Goal: Information Seeking & Learning: Learn about a topic

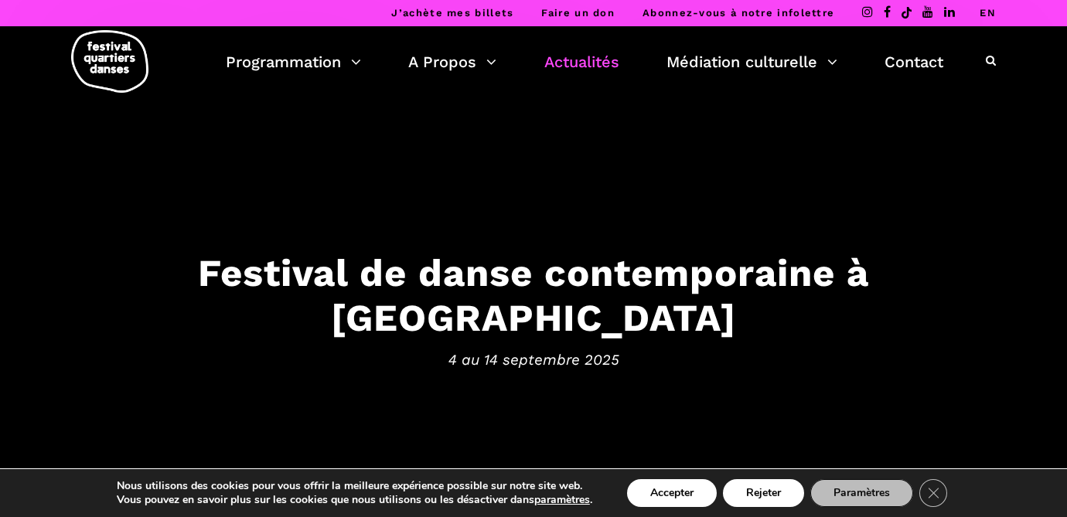
click at [556, 62] on link "Actualités" at bounding box center [581, 62] width 75 height 26
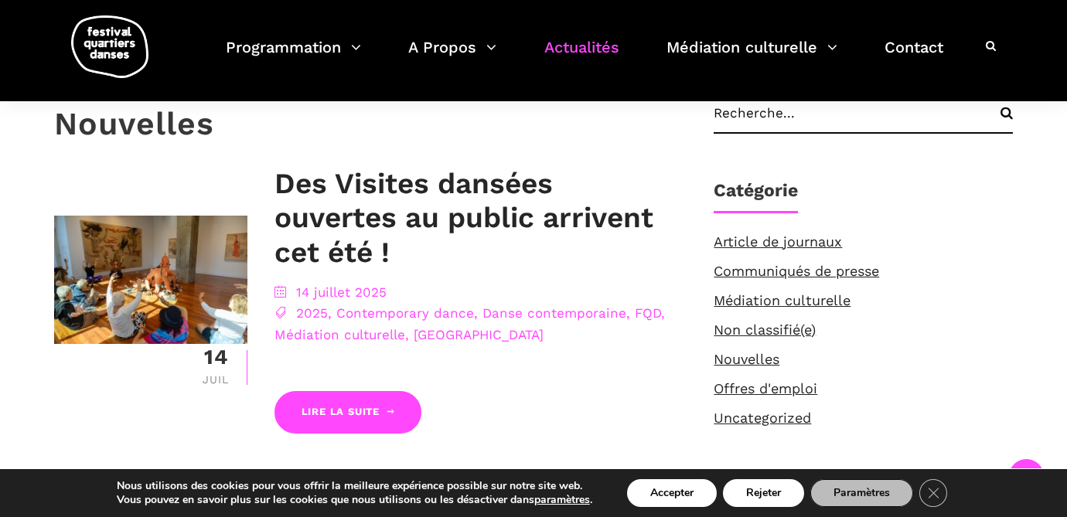
scroll to position [145, 0]
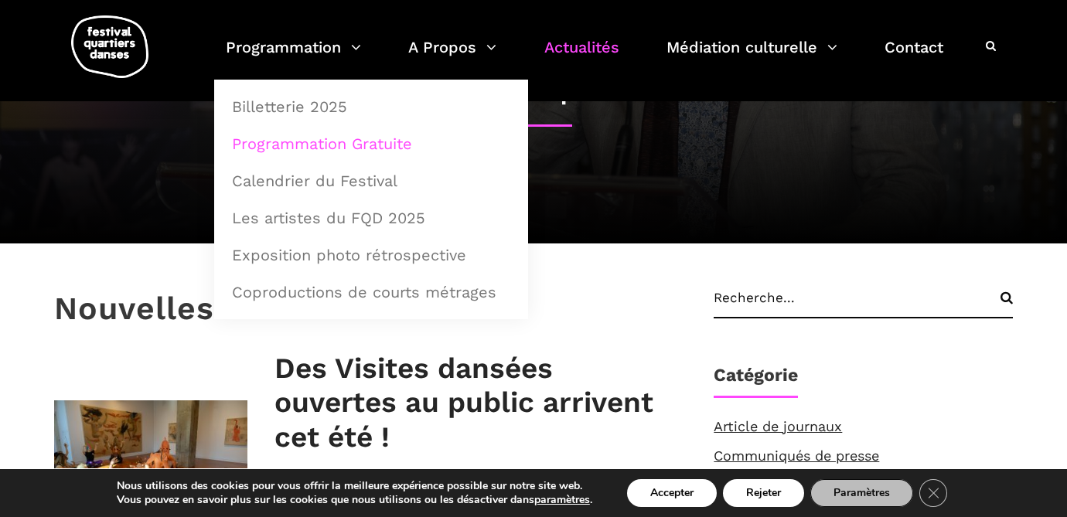
click at [267, 143] on link "Programmation Gratuite" at bounding box center [371, 144] width 297 height 36
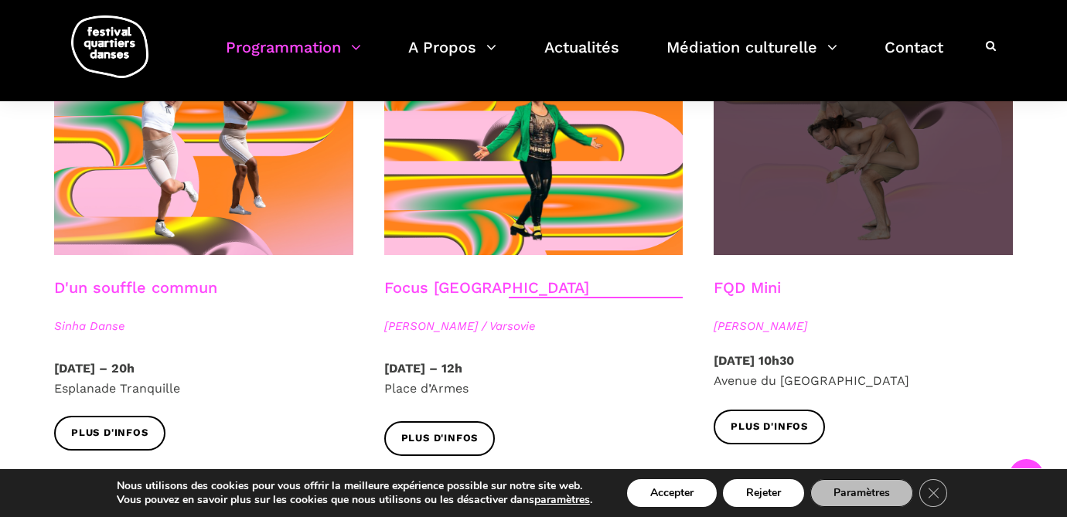
scroll to position [1774, 0]
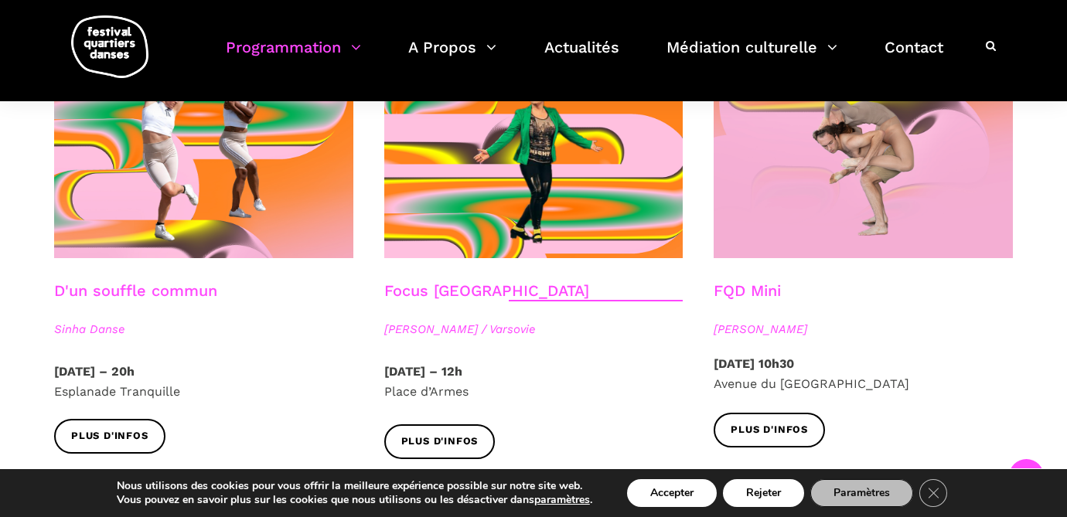
click at [775, 281] on link "FQD Mini" at bounding box center [746, 290] width 67 height 19
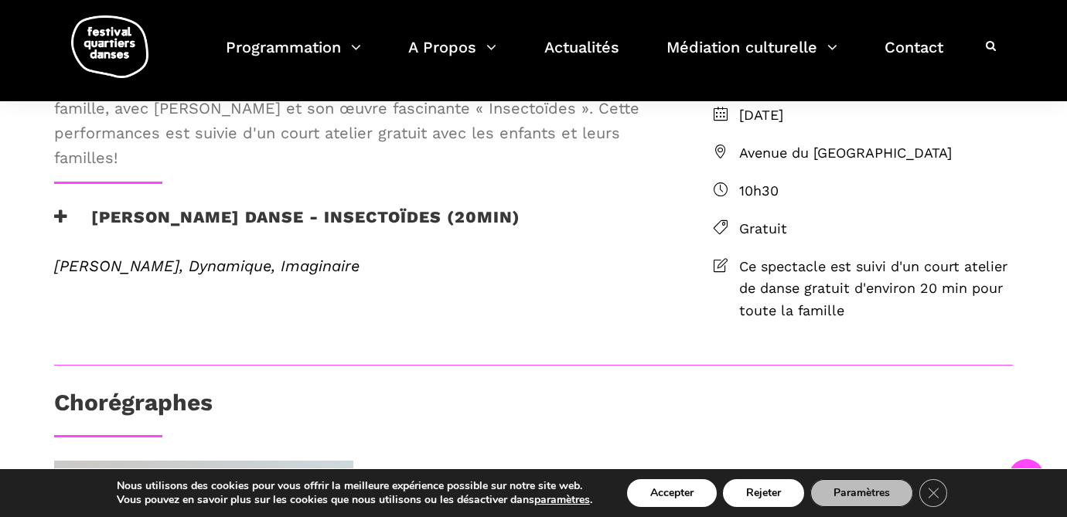
scroll to position [434, 0]
click at [61, 224] on icon at bounding box center [61, 216] width 14 height 16
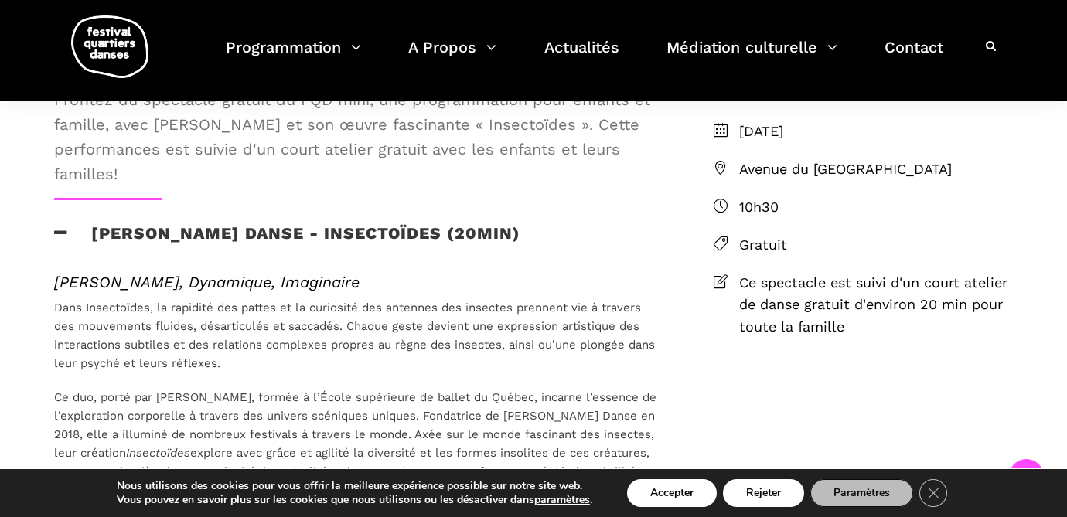
scroll to position [419, 0]
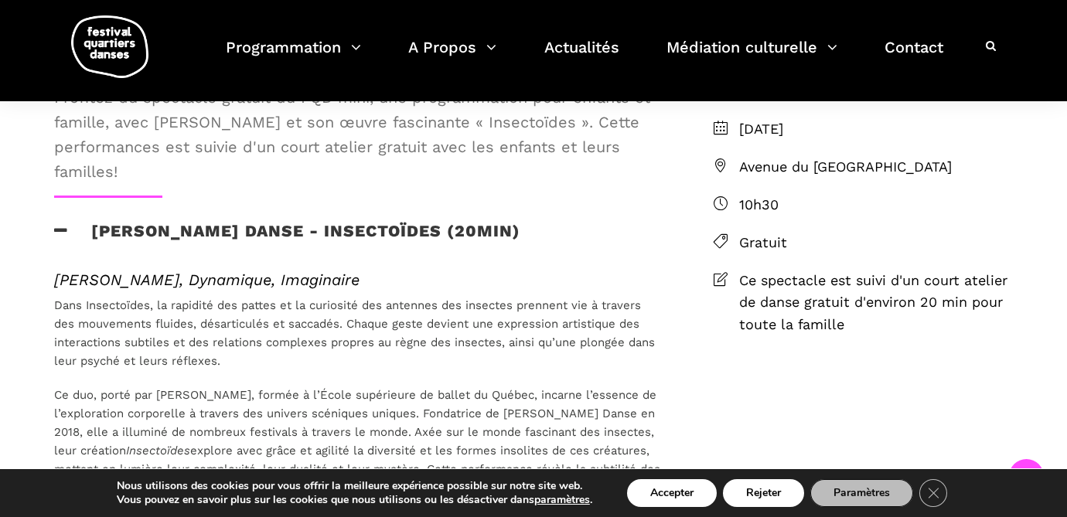
click at [564, 173] on span "Profitez du spectacle gratuit du FQD mini, une programmation pour enfants et fa…" at bounding box center [358, 134] width 609 height 99
click at [616, 260] on div "[PERSON_NAME] Danse - Insectoïdes (20min)" at bounding box center [358, 240] width 609 height 39
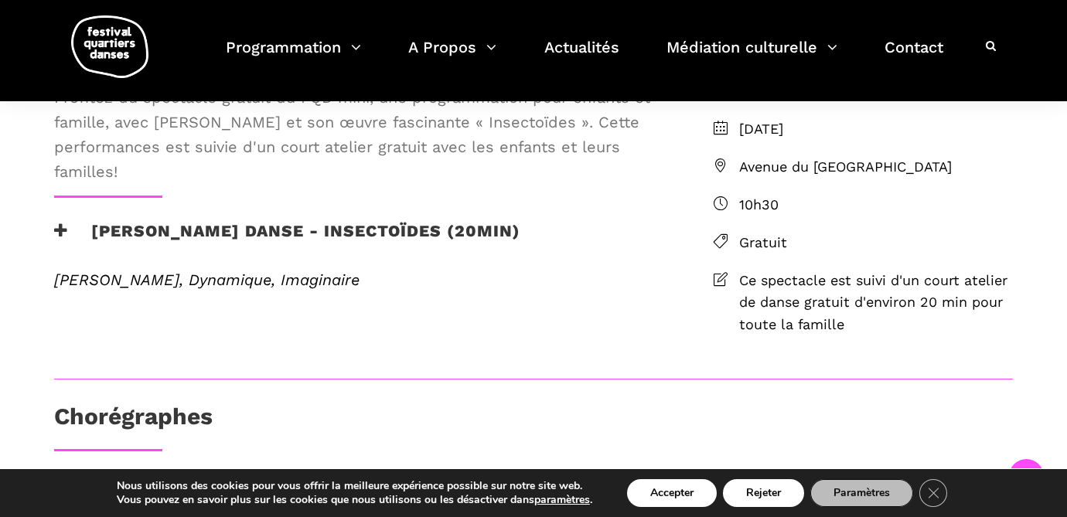
click at [573, 167] on span "Profitez du spectacle gratuit du FQD mini, une programmation pour enfants et fa…" at bounding box center [358, 134] width 609 height 99
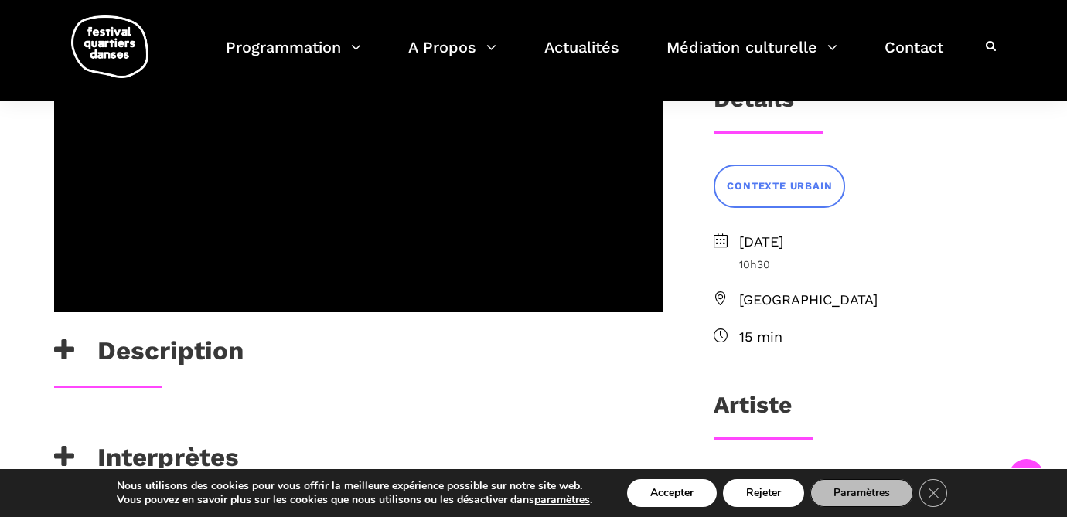
scroll to position [373, 0]
click at [57, 349] on icon at bounding box center [64, 350] width 20 height 26
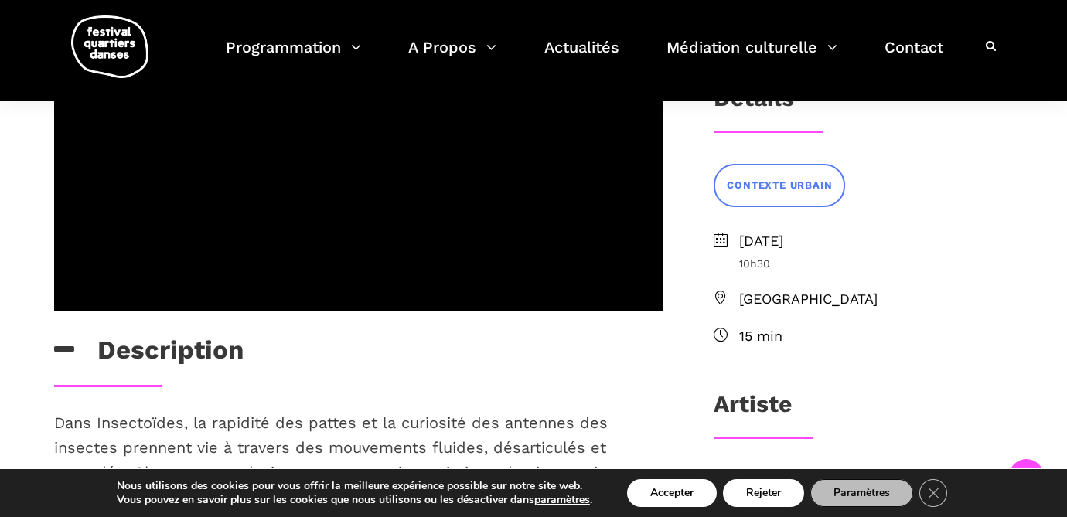
click at [57, 349] on icon at bounding box center [64, 350] width 20 height 26
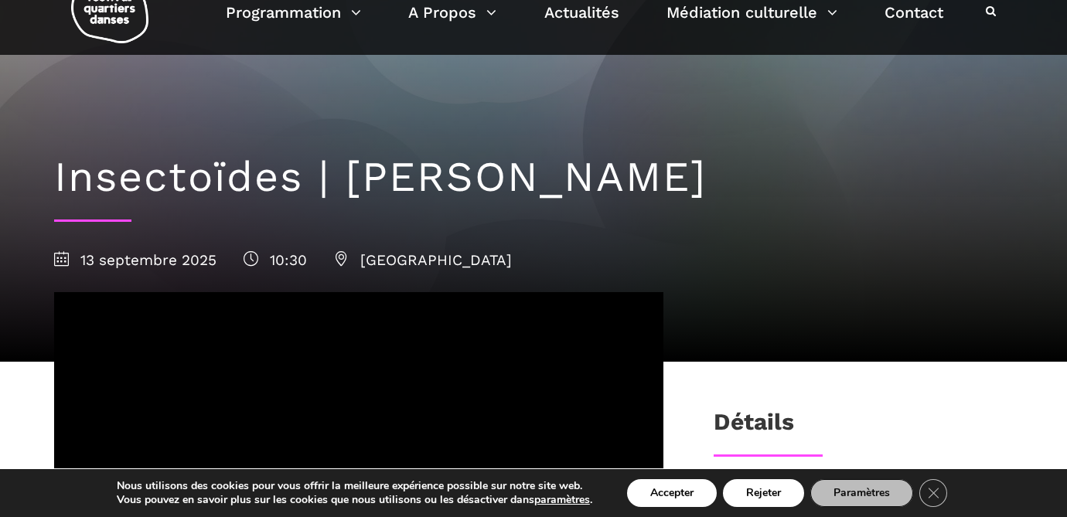
scroll to position [52, 0]
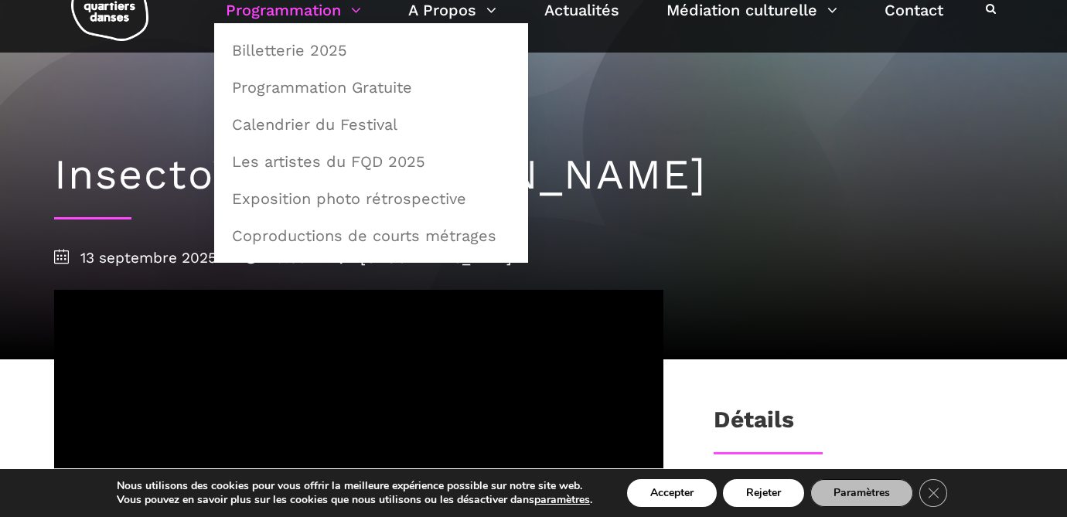
click at [280, 19] on link "Programmation" at bounding box center [293, 10] width 135 height 26
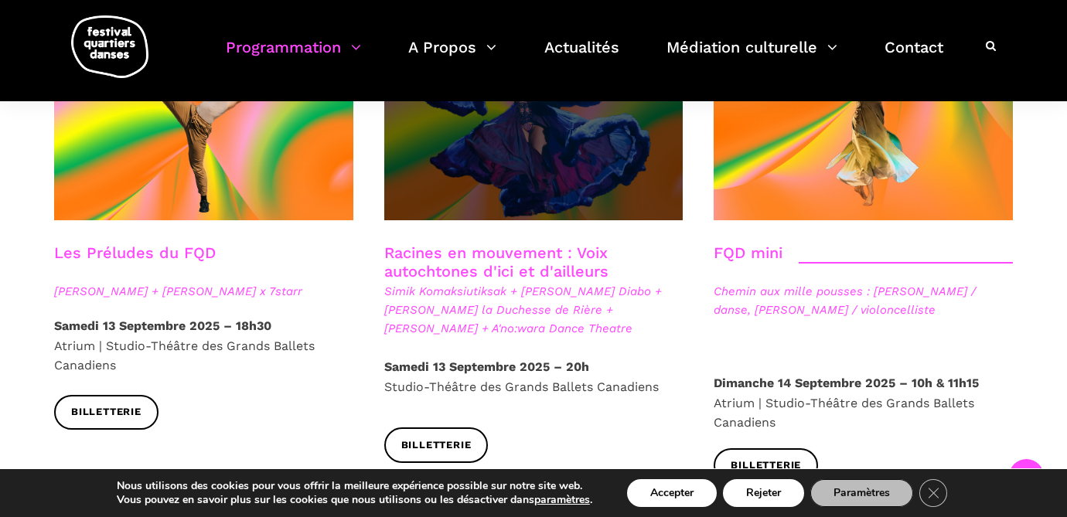
scroll to position [2310, 0]
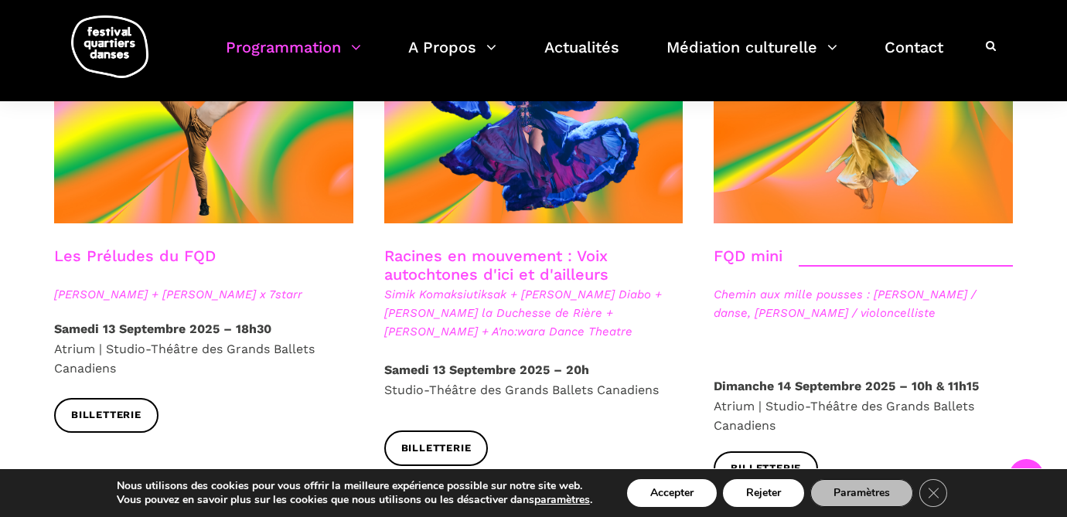
click at [778, 285] on span "Chemin aux mille pousses : Alexandra Caron / danse, Emmanuelle Lizère / violonc…" at bounding box center [862, 303] width 299 height 37
click at [756, 247] on link "FQD mini" at bounding box center [747, 256] width 69 height 19
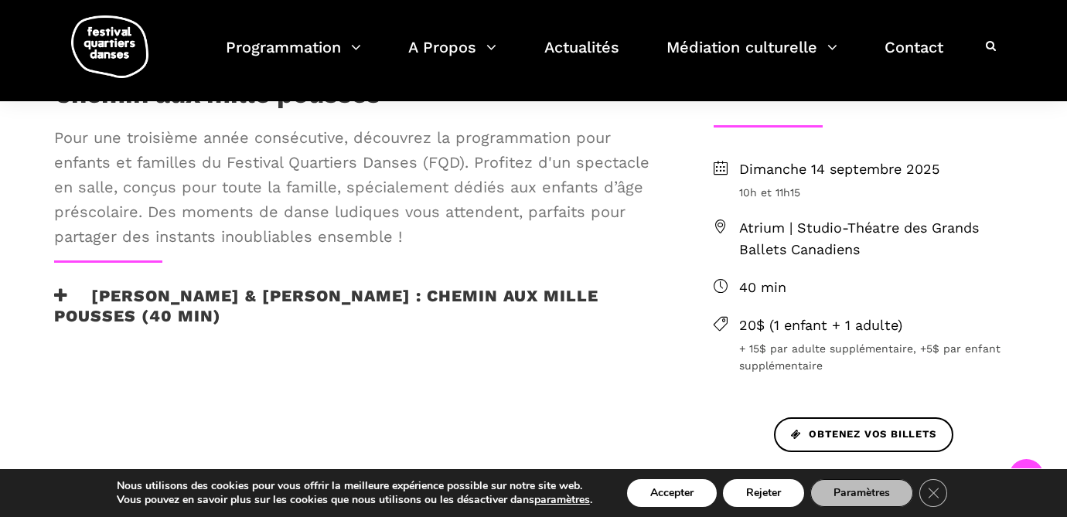
scroll to position [381, 0]
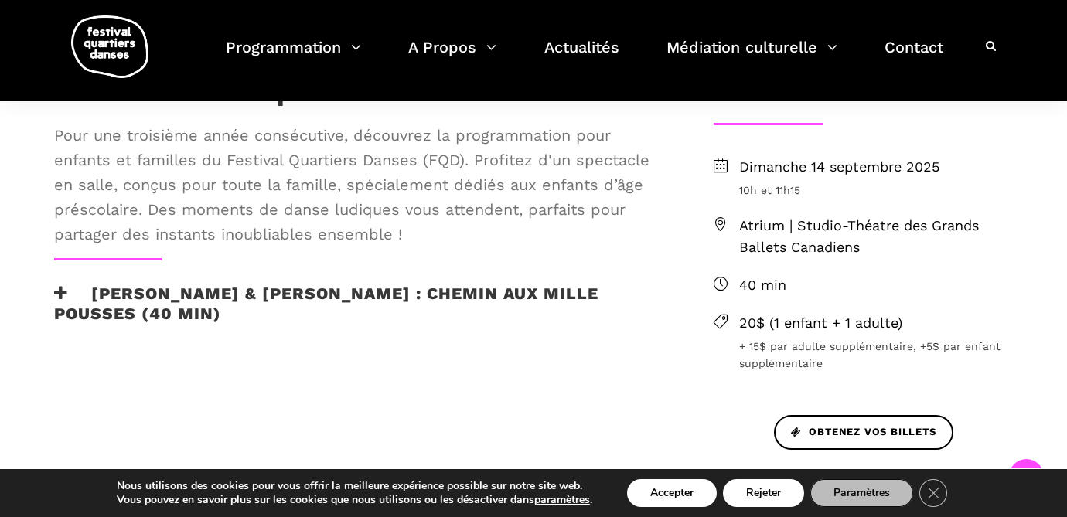
click at [56, 298] on icon at bounding box center [61, 293] width 14 height 16
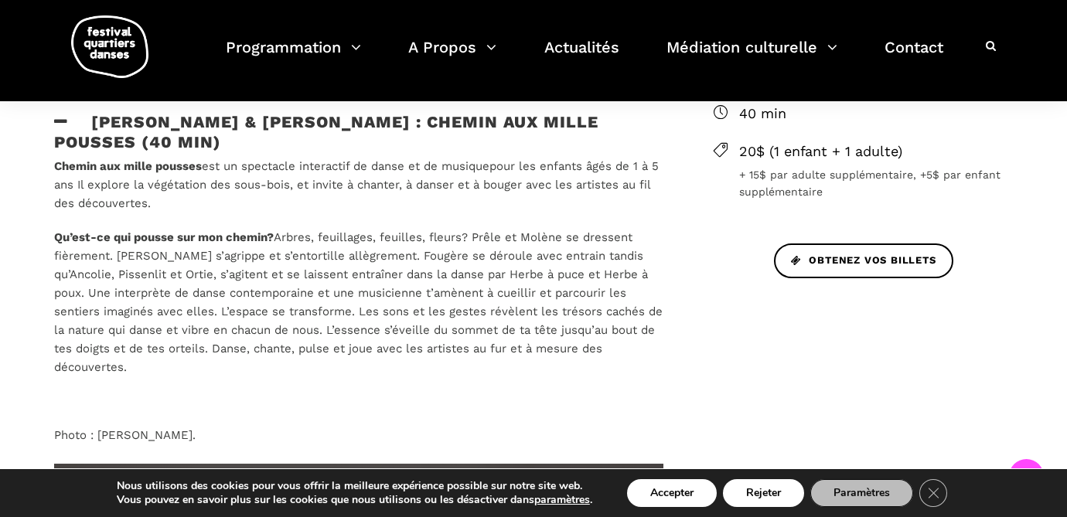
scroll to position [475, 0]
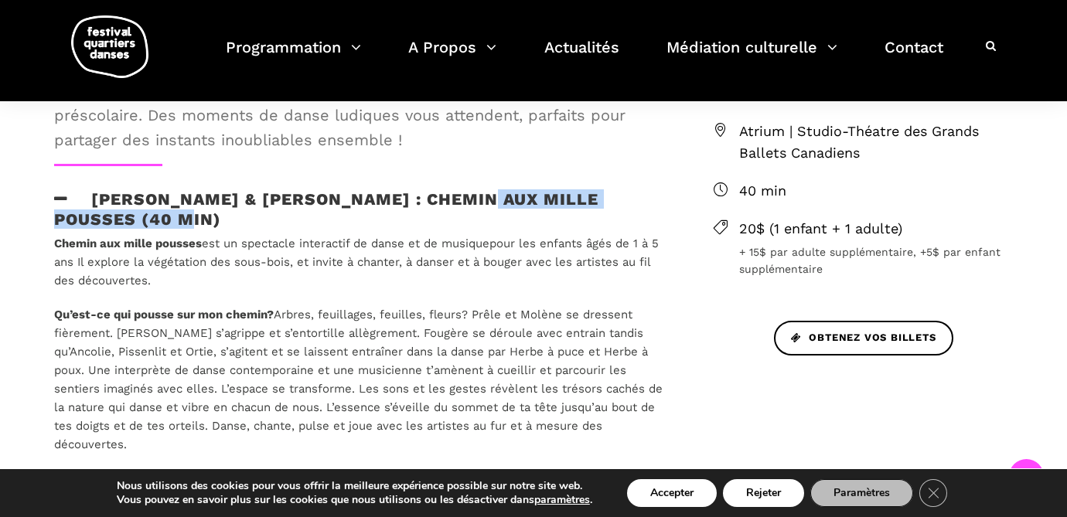
drag, startPoint x: 489, startPoint y: 196, endPoint x: 134, endPoint y: 224, distance: 355.9
click at [134, 224] on h3 "Alexandra Caron & Emmanuelle Lizère : Chemin aux mille pousses (40 min)" at bounding box center [358, 208] width 609 height 39
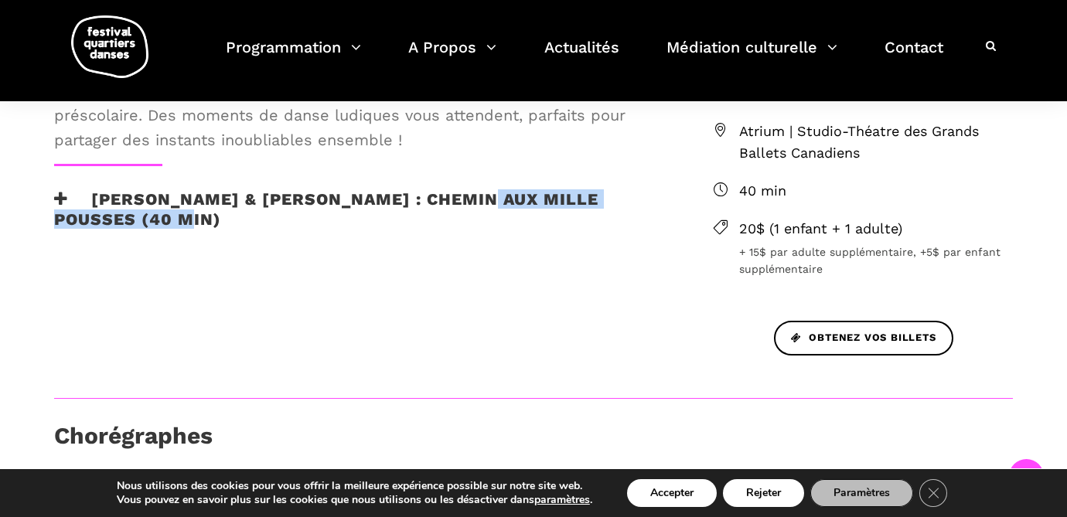
copy h3 "Chemin aux mille pousses"
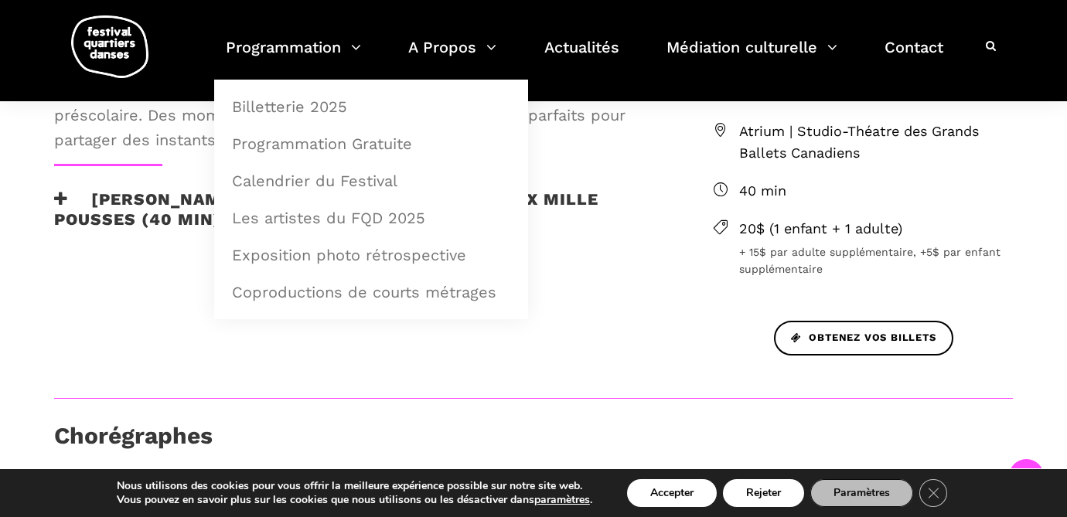
click at [522, 308] on li "Coproductions de courts métrages" at bounding box center [371, 297] width 314 height 46
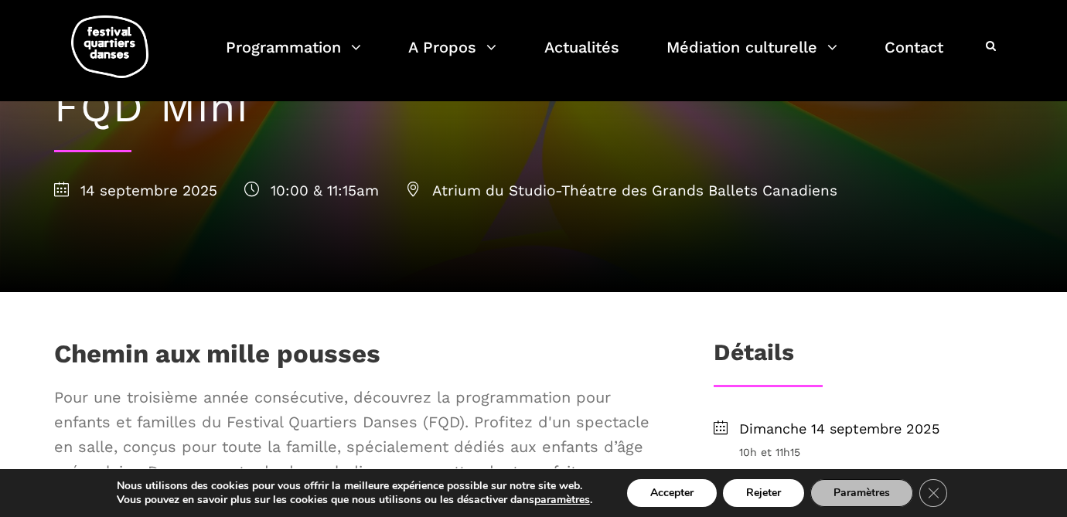
scroll to position [0, 0]
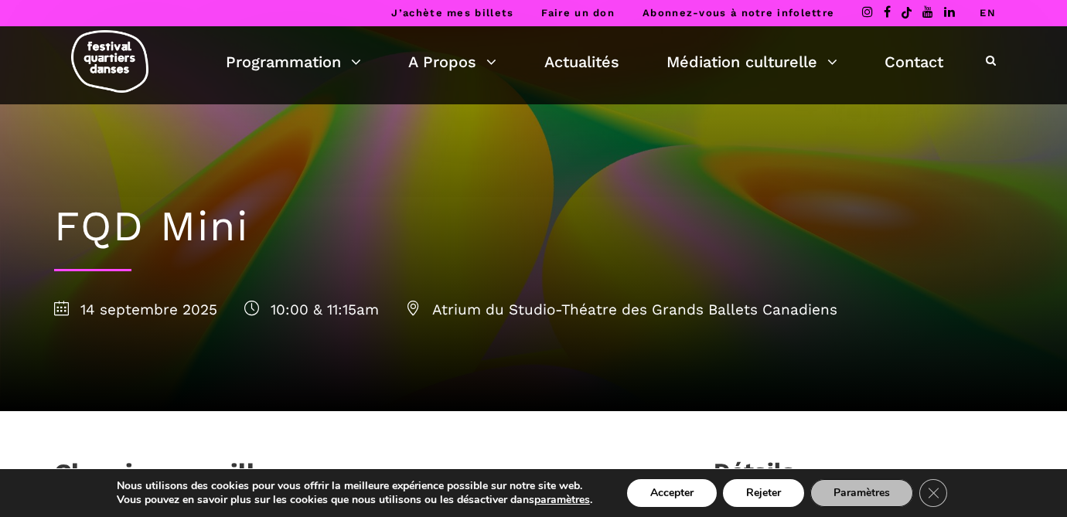
click at [179, 234] on h1 "FQD Mini" at bounding box center [533, 227] width 958 height 50
click at [104, 231] on h1 "FQD Mini" at bounding box center [533, 227] width 958 height 50
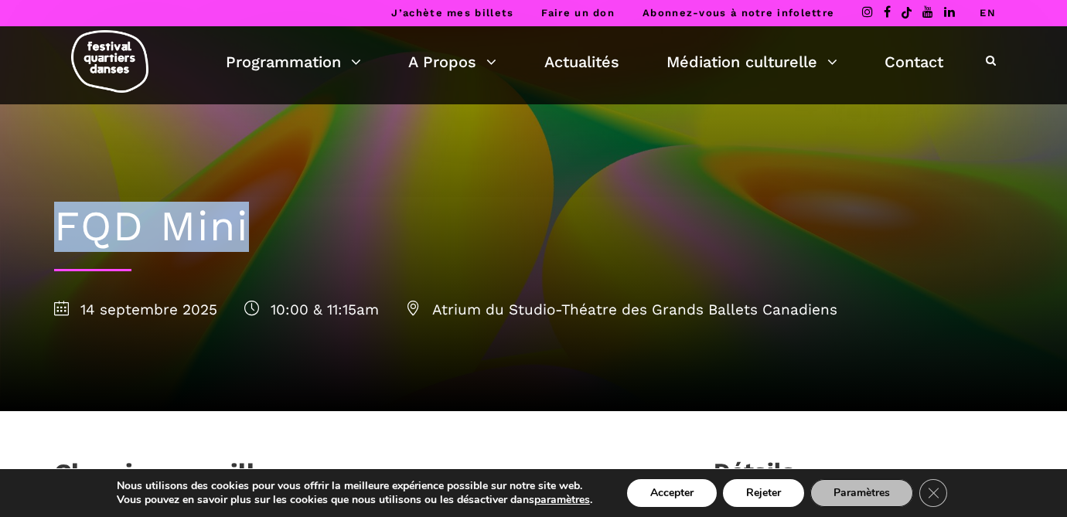
click at [104, 231] on h1 "FQD Mini" at bounding box center [533, 227] width 958 height 50
copy h1 "FQD Mini"
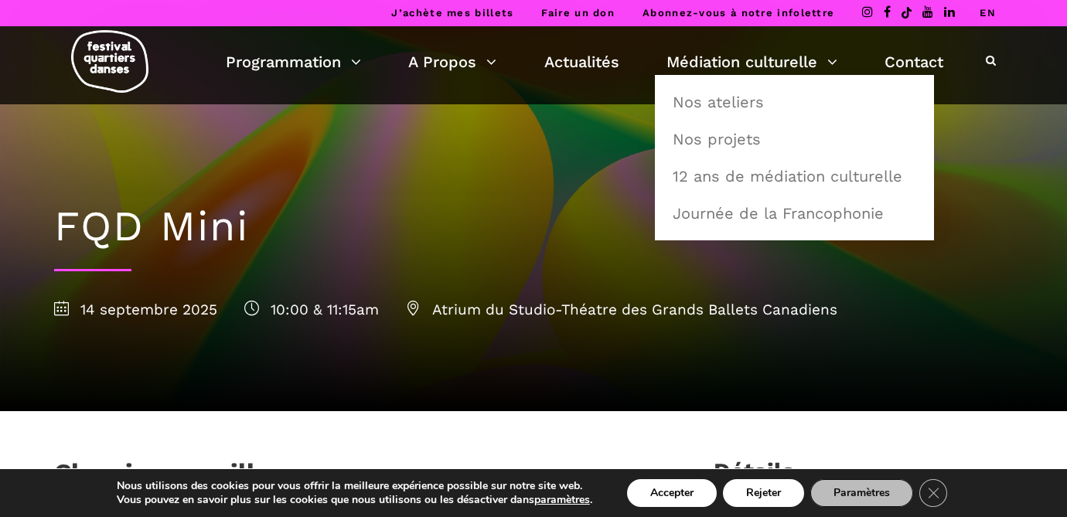
click at [986, 60] on icon at bounding box center [991, 60] width 10 height 11
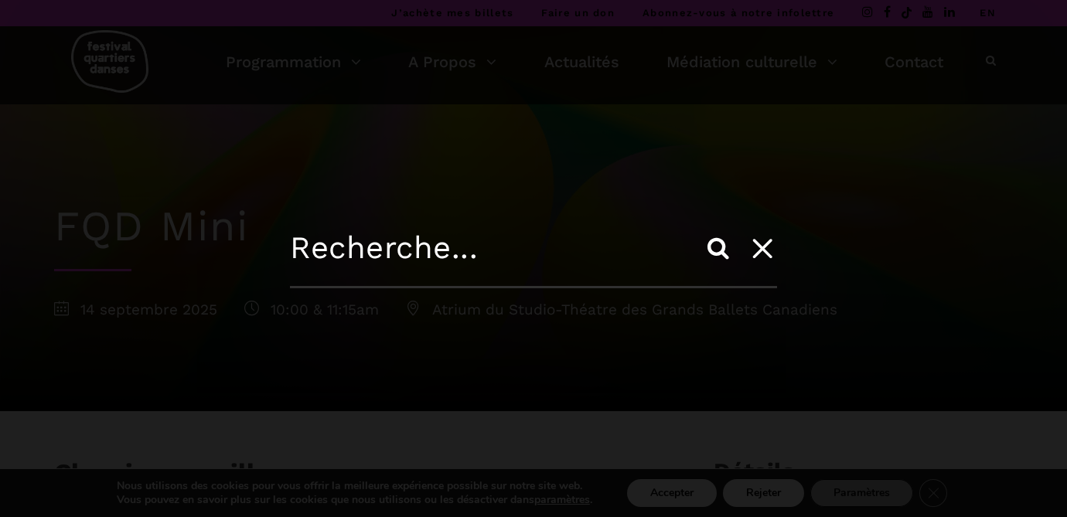
click at [331, 245] on input "text" at bounding box center [533, 259] width 487 height 59
paste input "FQD Mini"
type input "FQD Mini"
click at [700, 230] on input "Search" at bounding box center [718, 248] width 37 height 37
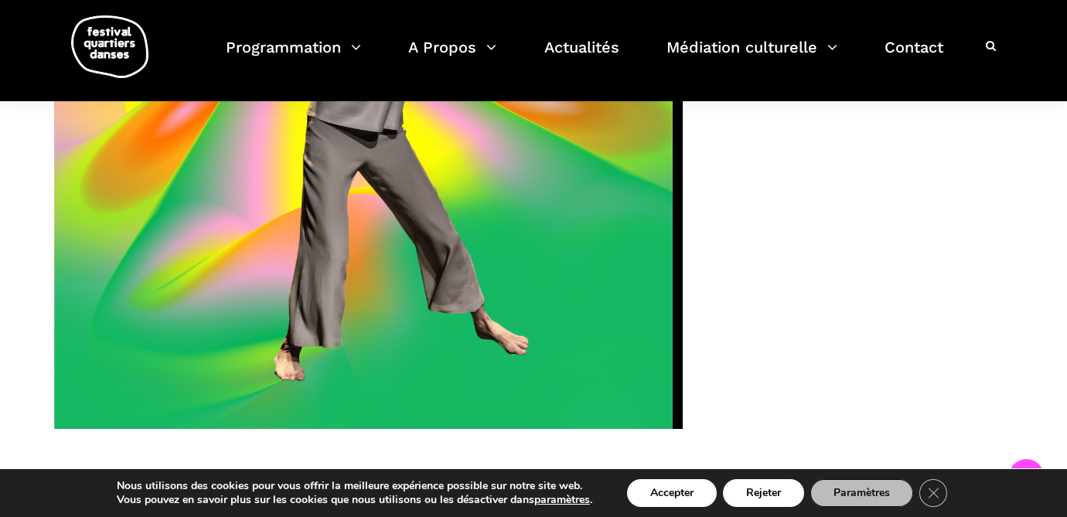
scroll to position [1967, 0]
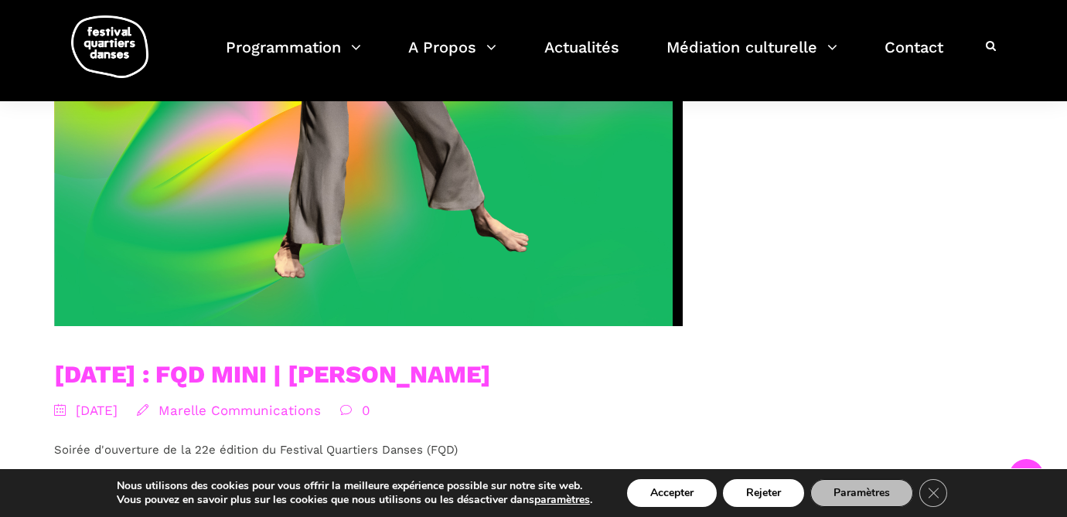
click at [370, 374] on link "[DATE] : FQD MINI | [PERSON_NAME]" at bounding box center [272, 374] width 437 height 29
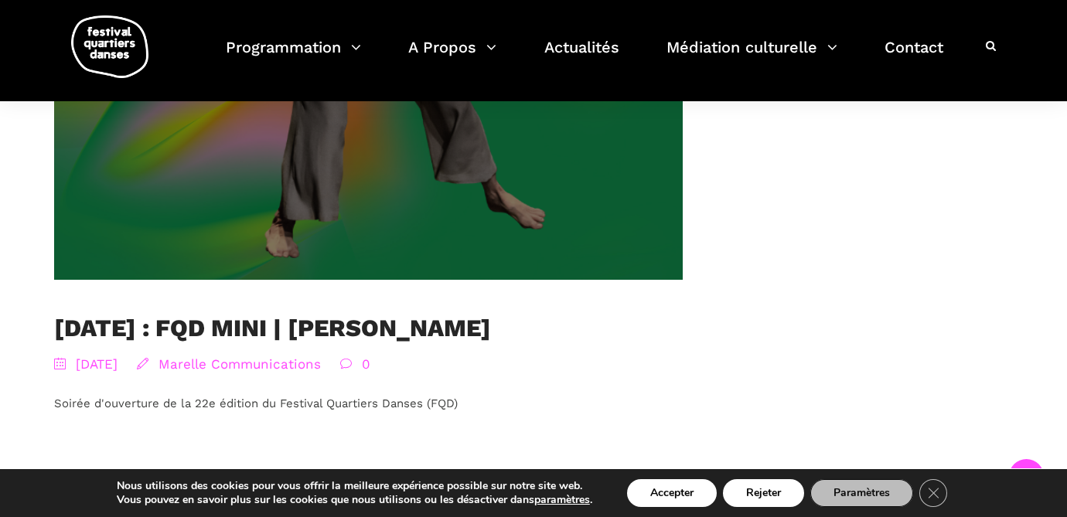
scroll to position [2241, 0]
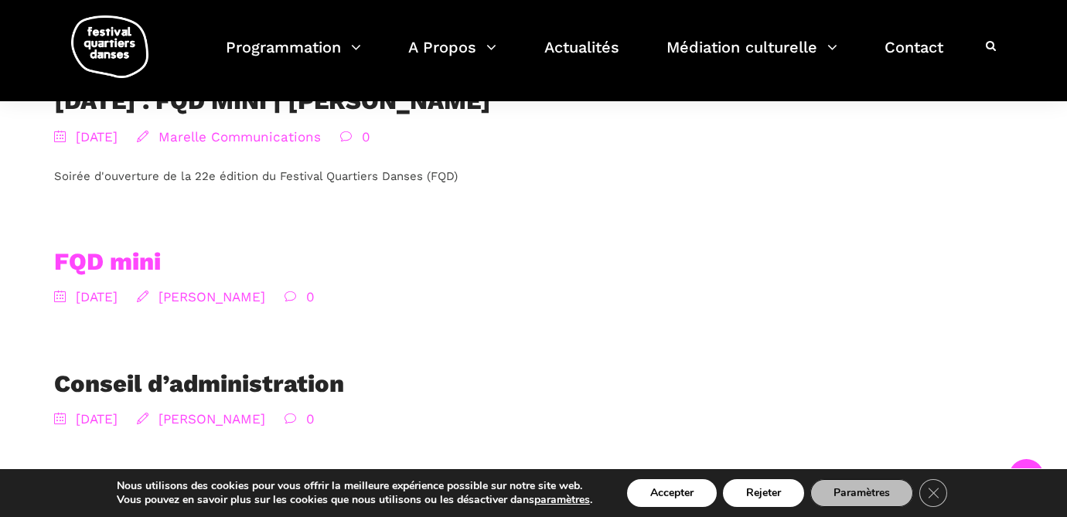
click at [125, 261] on link "FQD mini" at bounding box center [107, 261] width 107 height 29
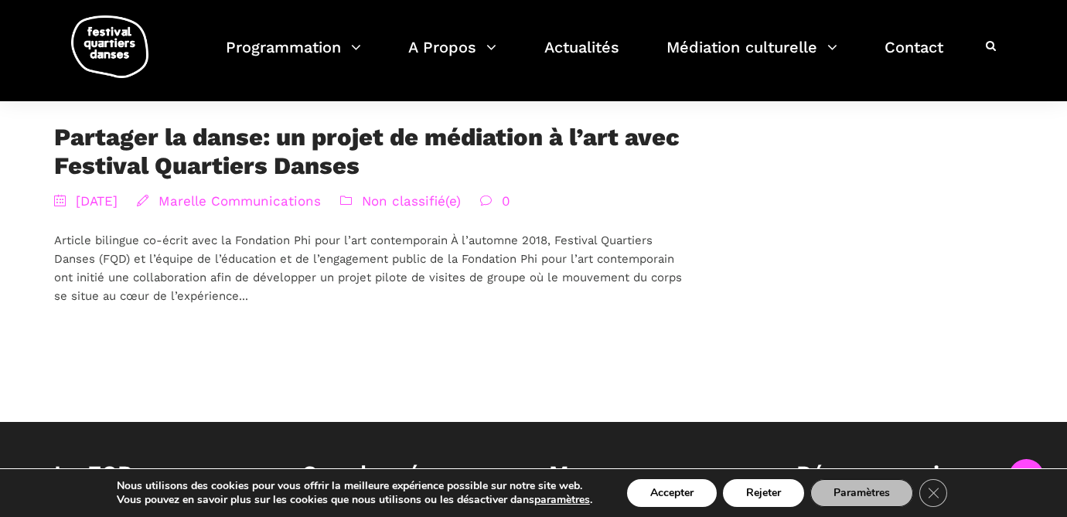
scroll to position [2892, 0]
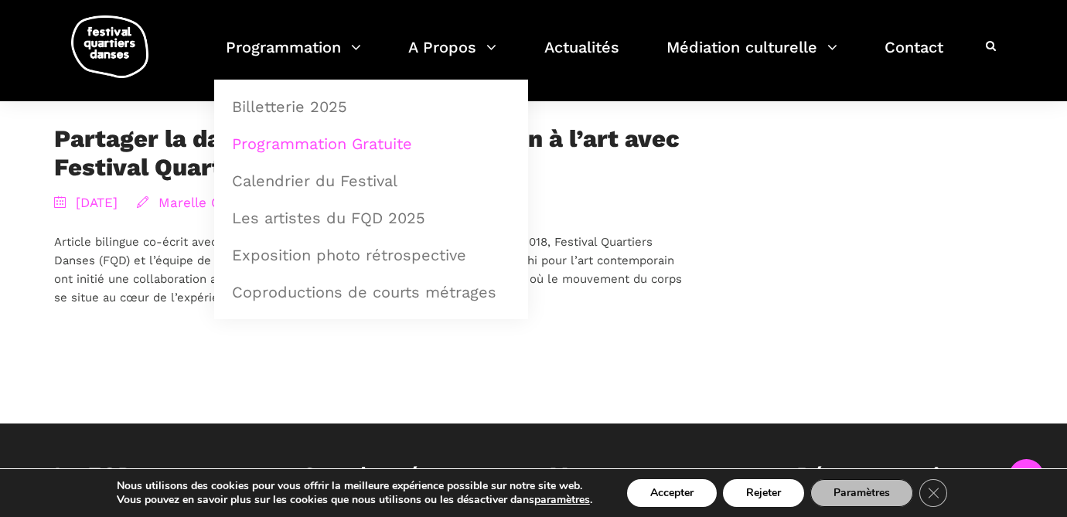
click at [308, 145] on link "Programmation Gratuite" at bounding box center [371, 144] width 297 height 36
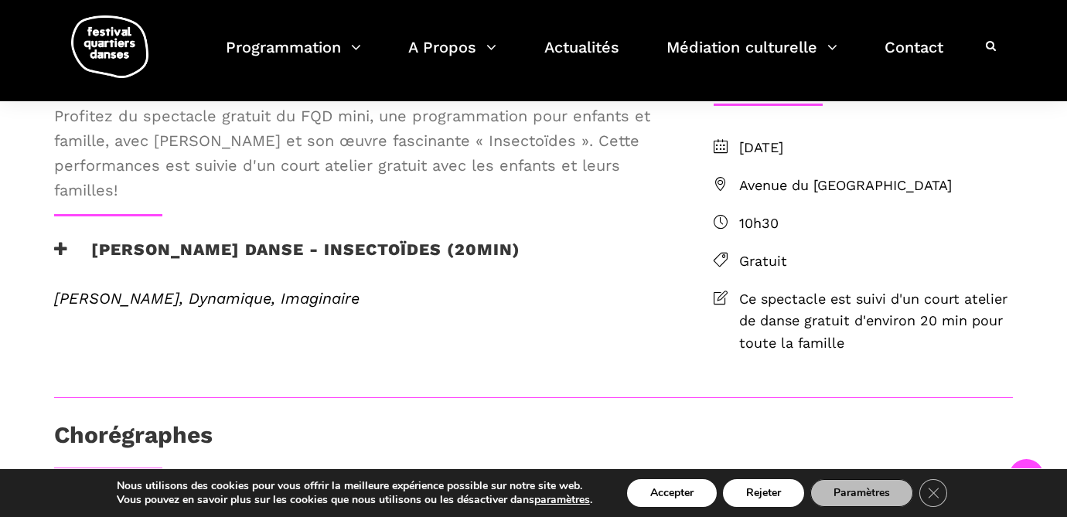
scroll to position [401, 0]
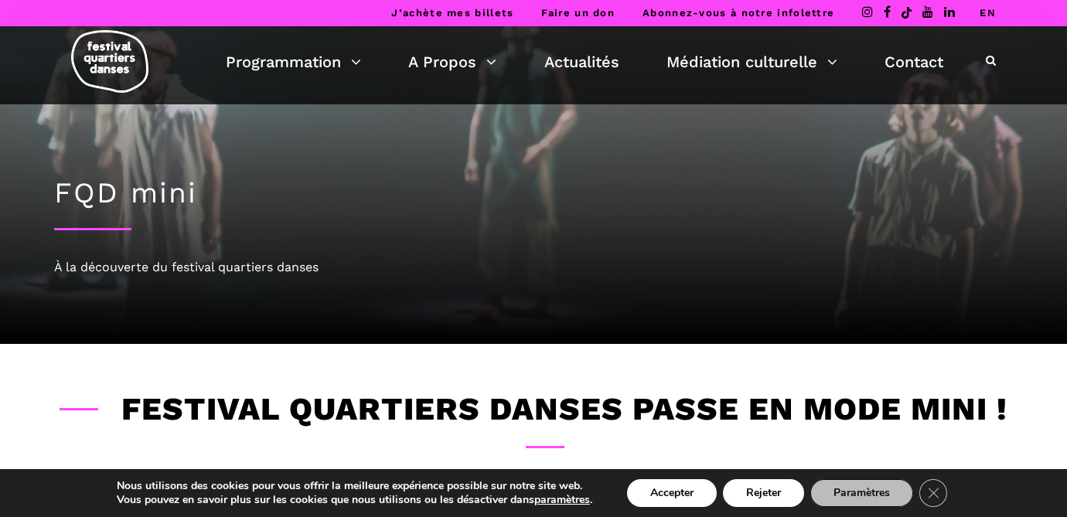
click at [111, 200] on h1 "FQD mini" at bounding box center [533, 193] width 958 height 34
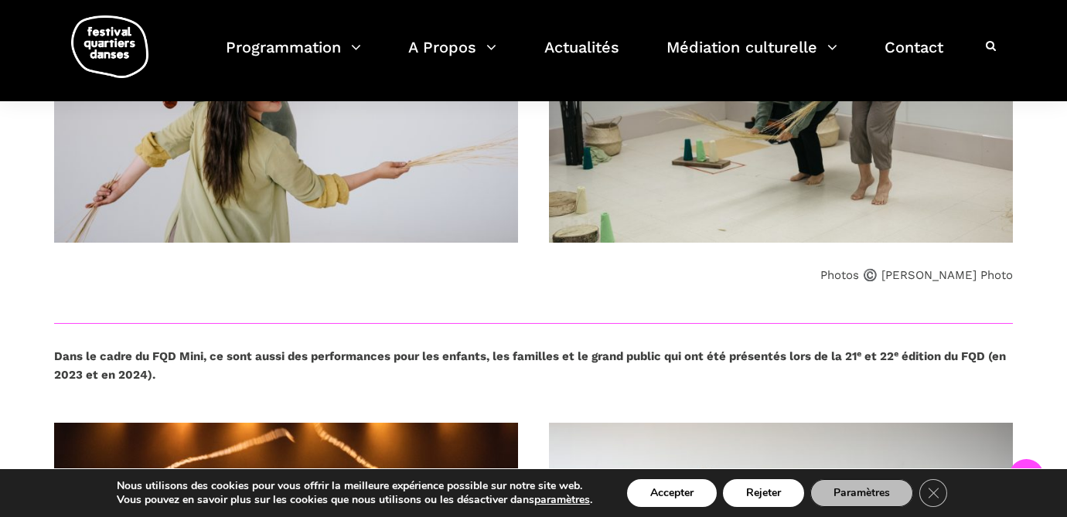
scroll to position [754, 0]
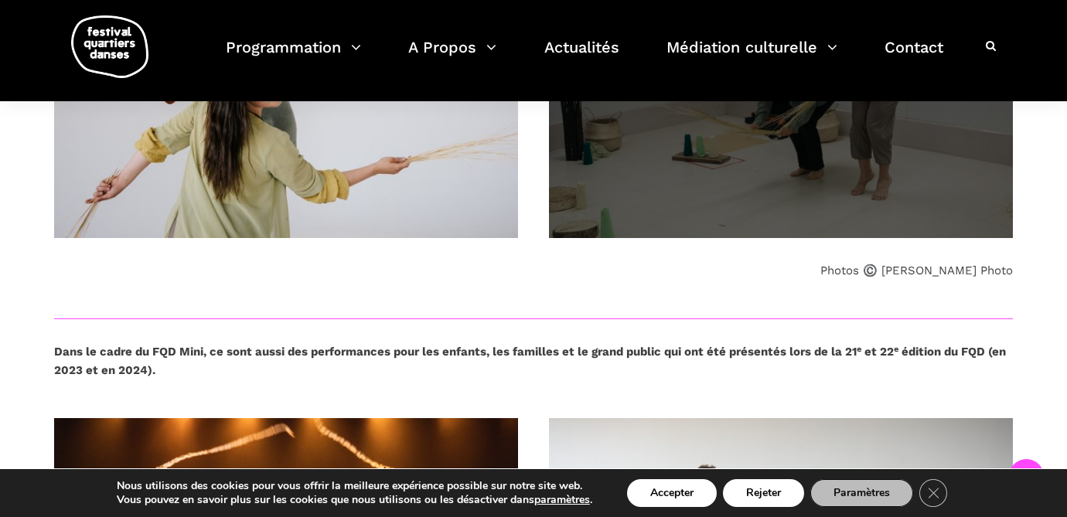
click at [623, 187] on span at bounding box center [781, 89] width 464 height 298
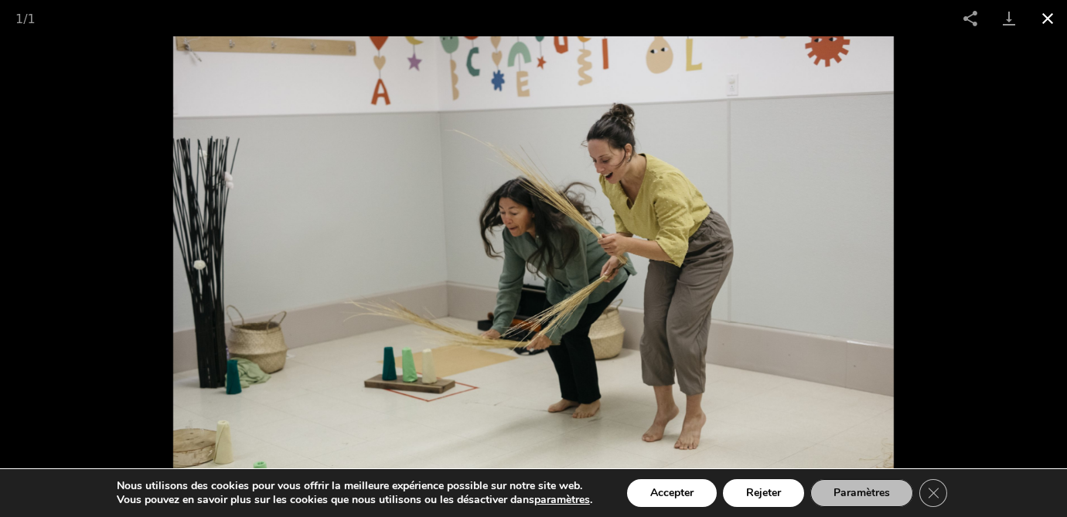
click at [1041, 22] on button "Close gallery" at bounding box center [1047, 18] width 39 height 36
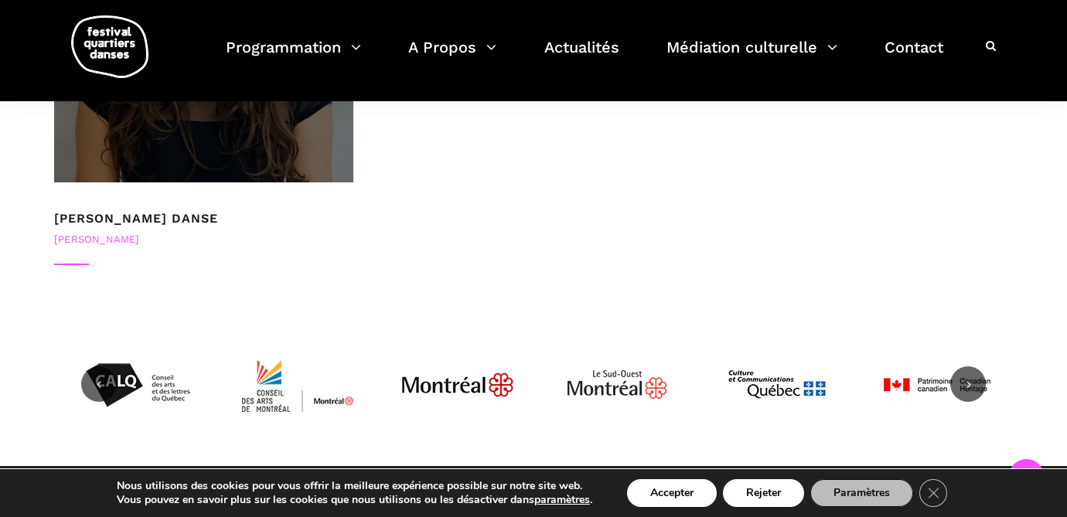
scroll to position [2688, 0]
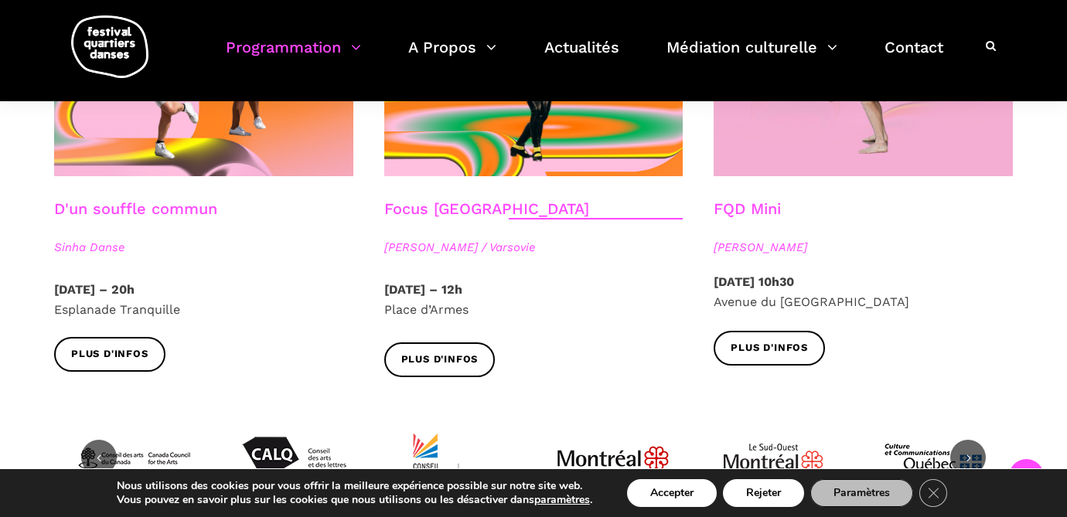
scroll to position [1882, 0]
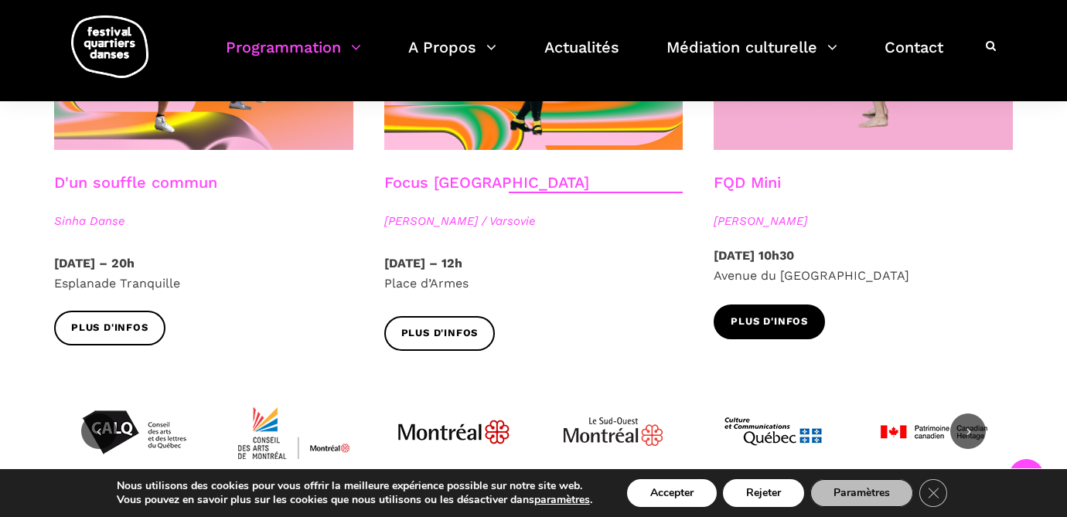
click at [804, 314] on span "Plus d'infos" at bounding box center [768, 322] width 77 height 16
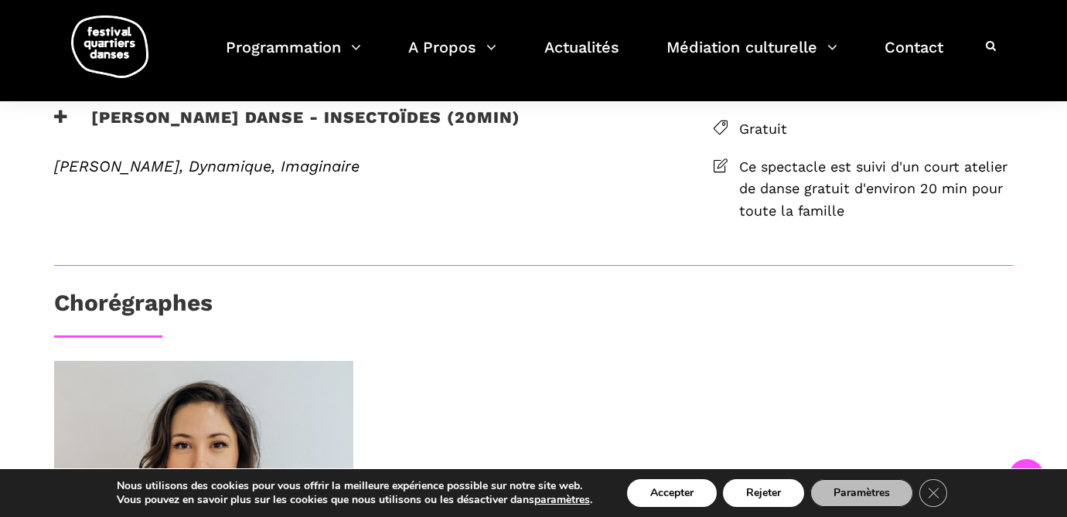
scroll to position [223, 0]
